Goal: Find specific page/section: Find specific page/section

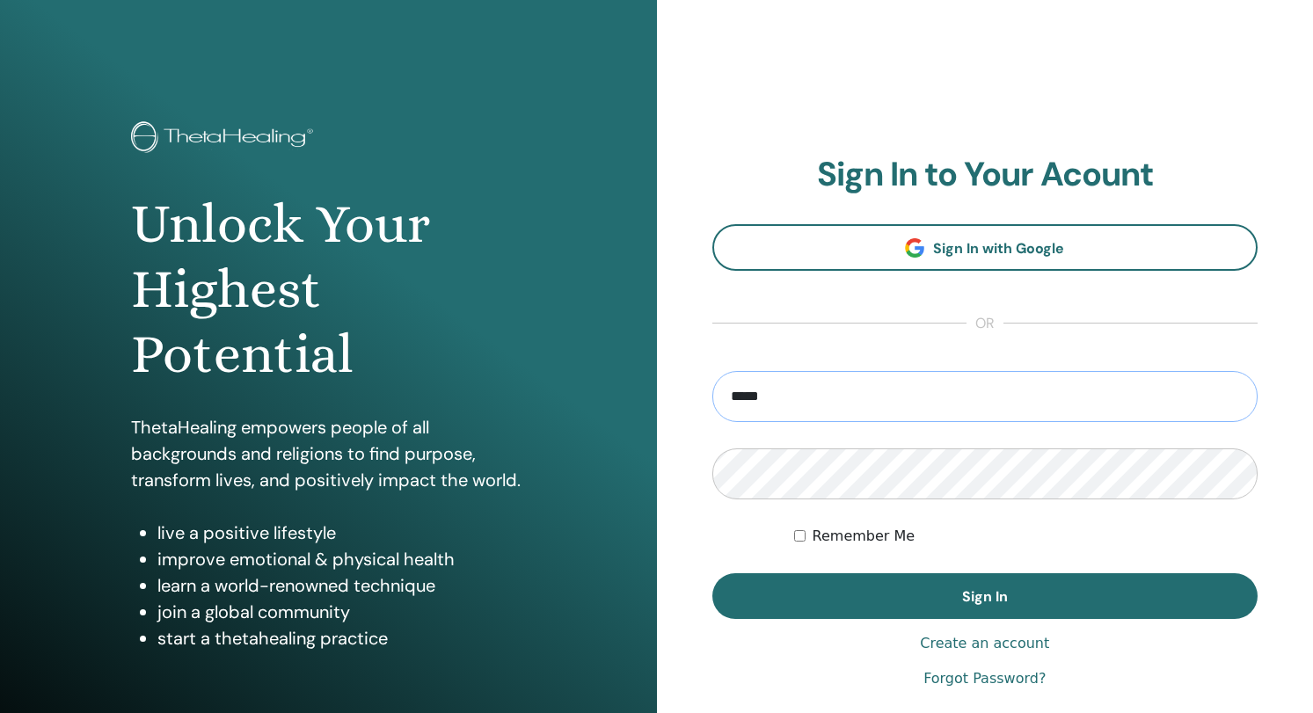
type input "**********"
click at [713, 574] on button "Sign In" at bounding box center [986, 597] width 546 height 46
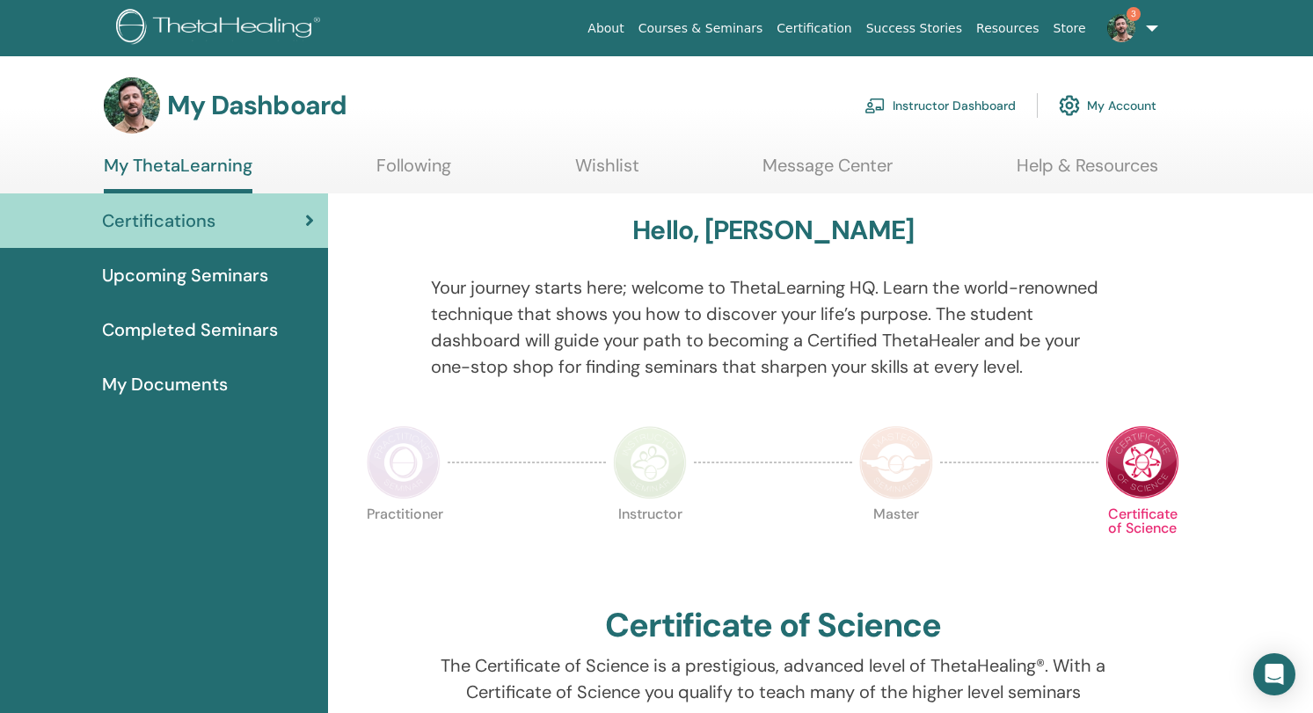
click at [925, 97] on link "Instructor Dashboard" at bounding box center [940, 105] width 151 height 39
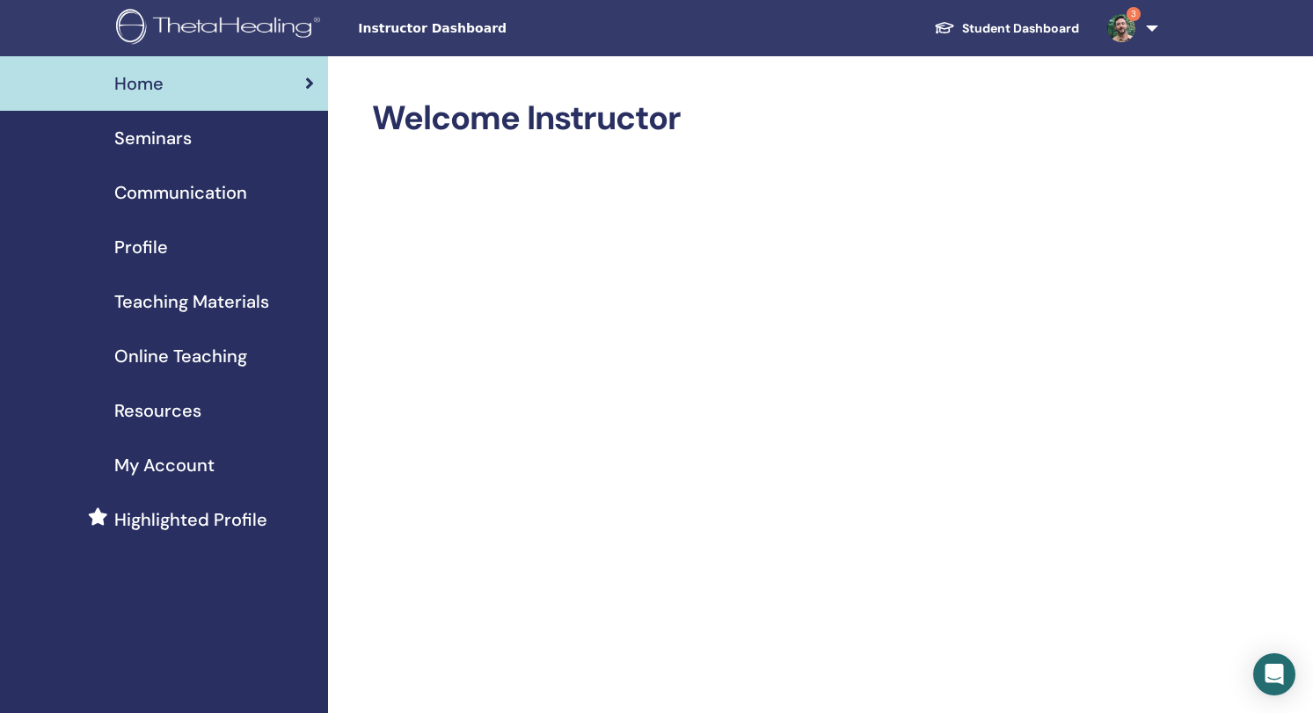
click at [150, 135] on span "Seminars" at bounding box center [152, 138] width 77 height 26
